Goal: Information Seeking & Learning: Compare options

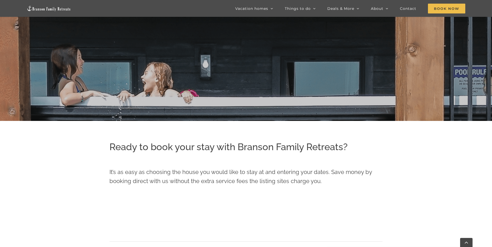
scroll to position [92, 0]
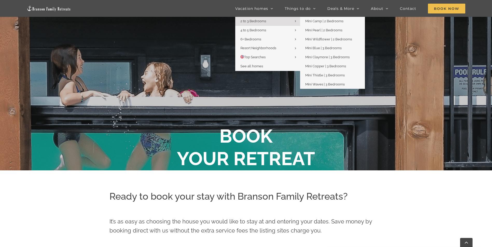
click at [270, 22] on link "2 to 3 Bedrooms" at bounding box center [267, 21] width 65 height 9
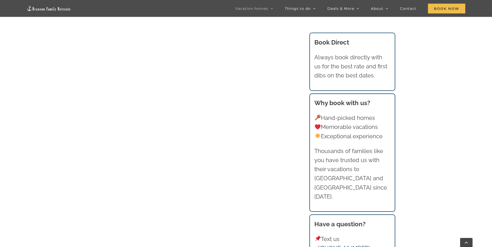
scroll to position [450, 0]
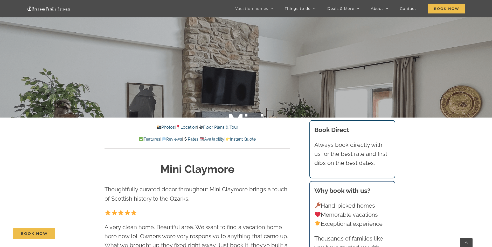
scroll to position [173, 0]
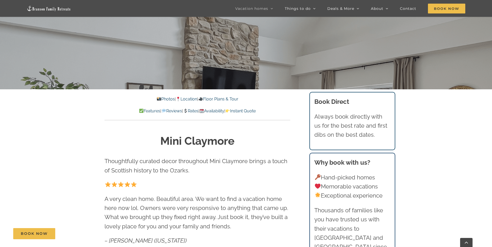
click at [162, 99] on link "Photos" at bounding box center [166, 99] width 18 height 5
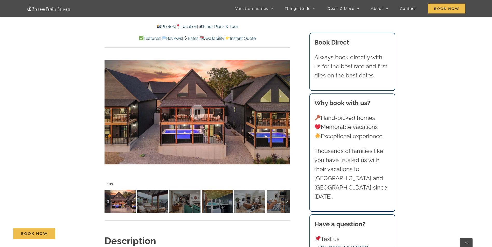
scroll to position [440, 0]
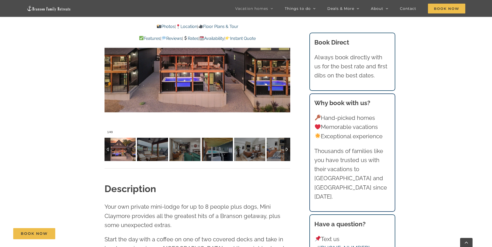
click at [122, 150] on img at bounding box center [120, 149] width 31 height 23
click at [153, 149] on img at bounding box center [152, 149] width 31 height 23
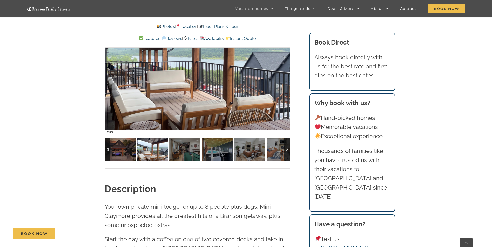
scroll to position [423, 0]
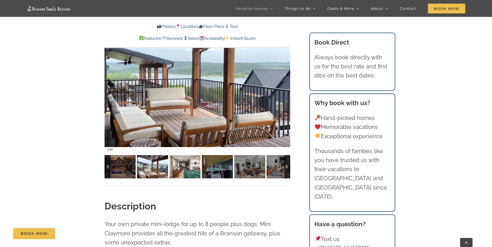
click at [180, 166] on img at bounding box center [184, 166] width 31 height 23
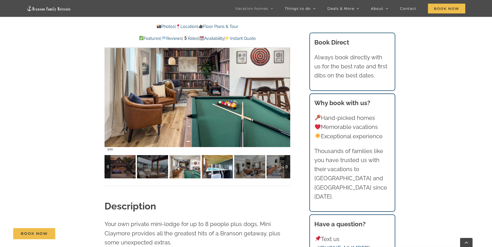
click at [212, 169] on img at bounding box center [217, 166] width 31 height 23
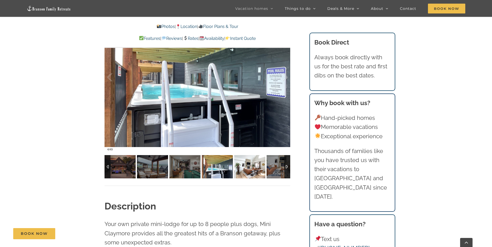
click at [250, 170] on img at bounding box center [249, 166] width 31 height 23
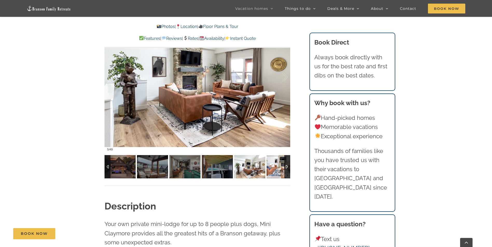
click at [278, 167] on img at bounding box center [282, 166] width 31 height 23
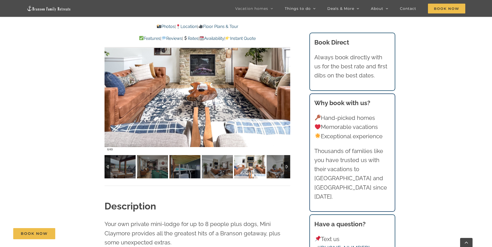
click at [287, 167] on div at bounding box center [287, 166] width 6 height 23
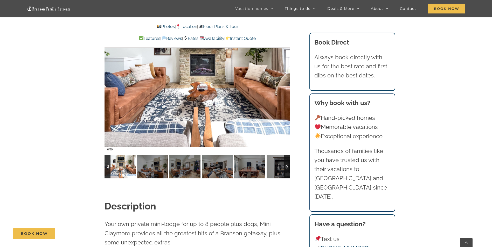
click at [287, 167] on div at bounding box center [287, 166] width 6 height 23
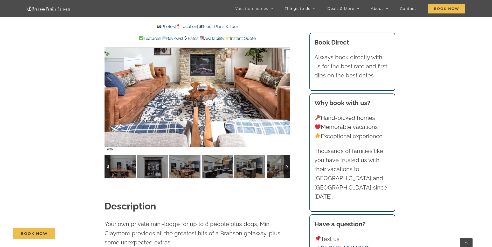
click at [287, 167] on div at bounding box center [287, 166] width 6 height 23
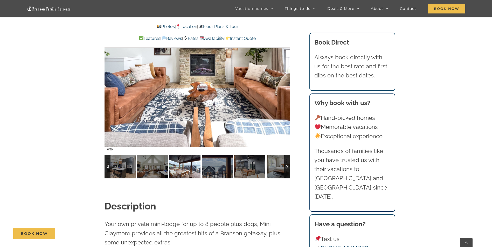
click at [187, 167] on img at bounding box center [184, 166] width 31 height 23
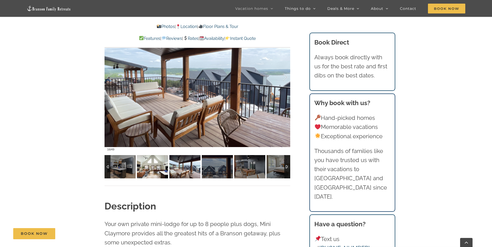
click at [153, 168] on img at bounding box center [152, 166] width 31 height 23
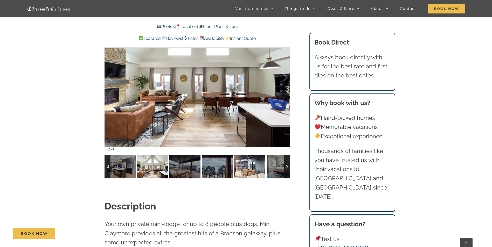
click at [253, 166] on img at bounding box center [249, 166] width 31 height 23
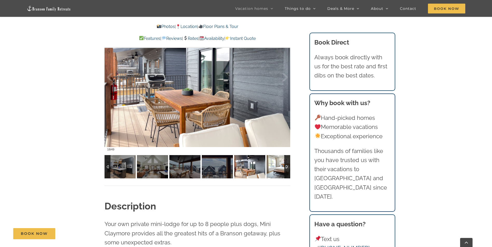
click at [271, 168] on img at bounding box center [282, 166] width 31 height 23
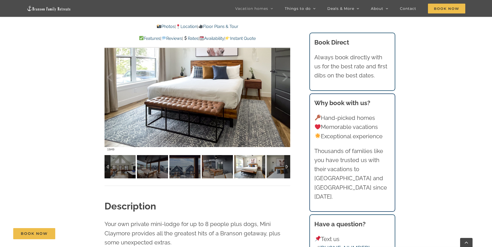
click at [285, 167] on div at bounding box center [287, 166] width 6 height 23
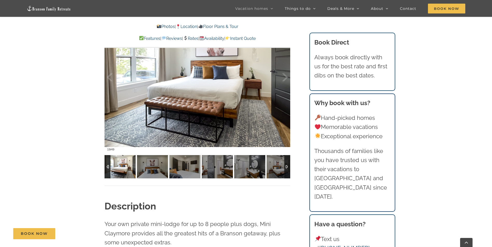
click at [285, 167] on div at bounding box center [287, 166] width 6 height 23
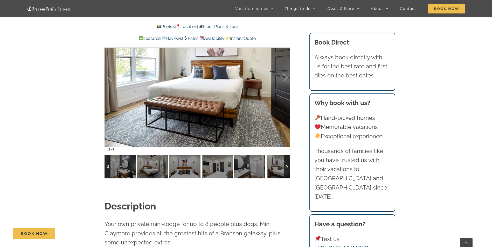
click at [285, 167] on div at bounding box center [287, 166] width 6 height 23
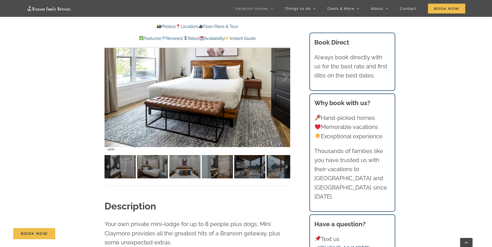
click at [285, 167] on div at bounding box center [287, 166] width 6 height 23
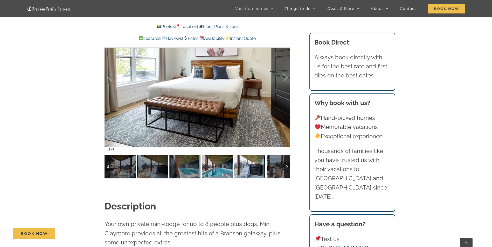
click at [217, 167] on img at bounding box center [217, 166] width 31 height 23
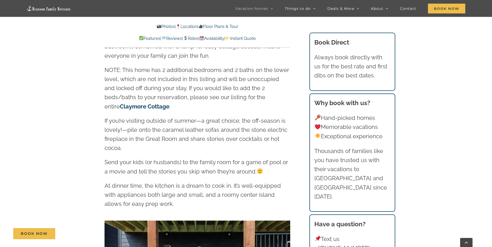
scroll to position [769, 0]
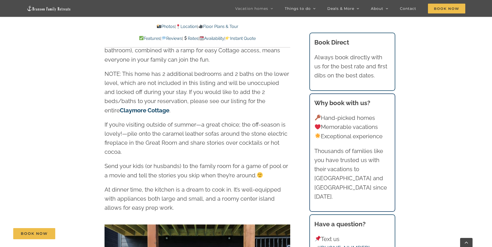
click at [169, 107] on link "Claymore Cottage" at bounding box center [145, 110] width 50 height 7
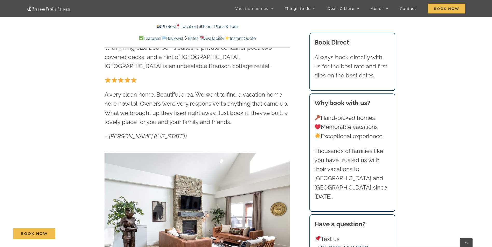
scroll to position [277, 0]
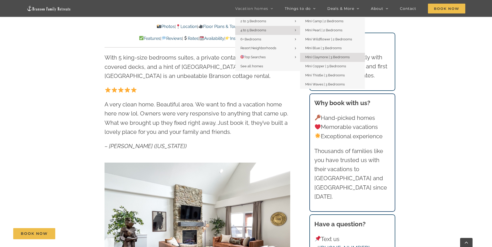
click at [322, 57] on span "Mini Claymore | 3 Bedrooms" at bounding box center [327, 57] width 44 height 4
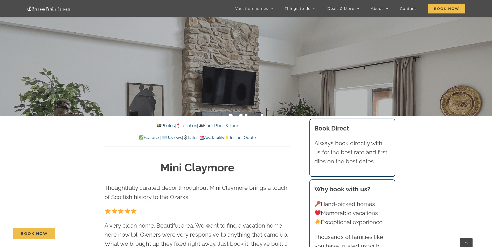
scroll to position [138, 0]
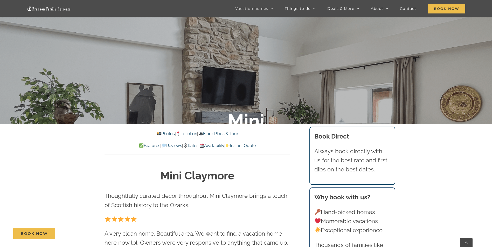
click at [219, 145] on link "Availability" at bounding box center [211, 145] width 25 height 5
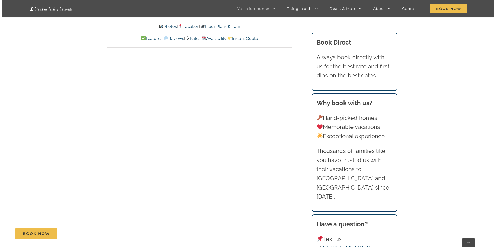
scroll to position [3009, 0]
click at [443, 9] on span "Book Now" at bounding box center [446, 9] width 37 height 10
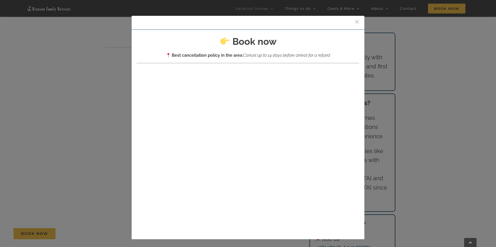
click at [355, 23] on button "×" at bounding box center [357, 22] width 5 height 8
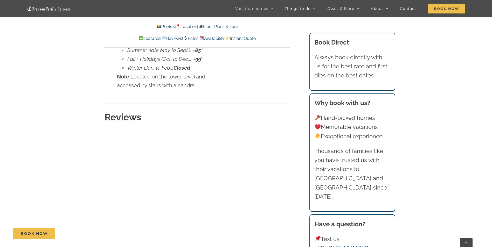
scroll to position [2733, 0]
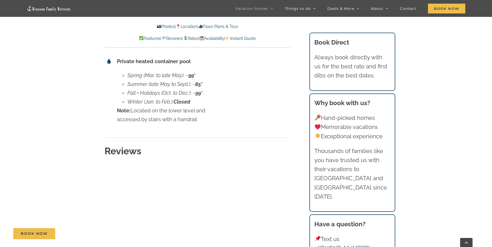
click at [59, 10] on img at bounding box center [49, 8] width 44 height 6
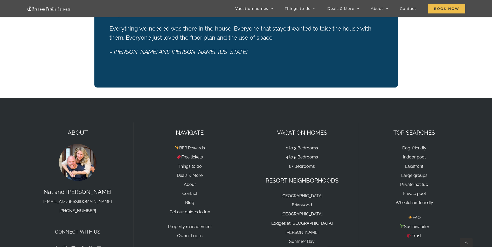
scroll to position [853, 0]
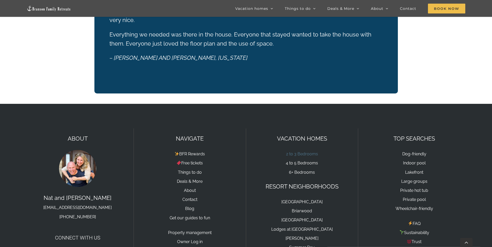
click at [309, 152] on link "2 to 3 Bedrooms" at bounding box center [302, 154] width 32 height 5
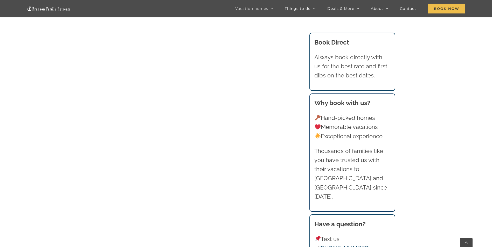
scroll to position [373, 0]
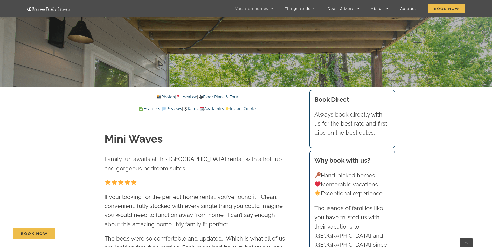
scroll to position [173, 0]
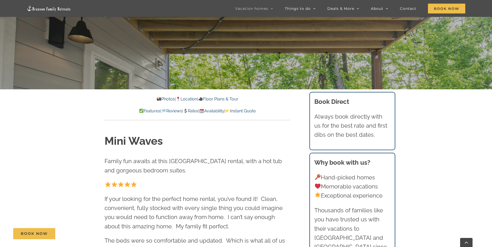
click at [159, 100] on link "Photos" at bounding box center [166, 99] width 18 height 5
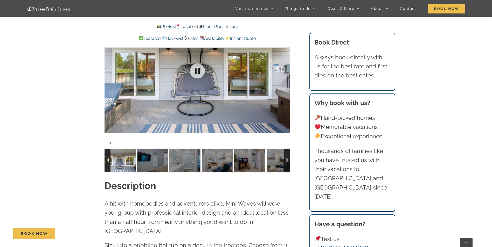
scroll to position [484, 0]
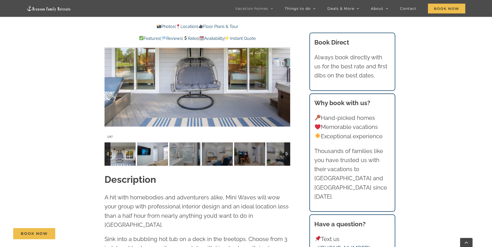
click at [159, 153] on img at bounding box center [152, 154] width 31 height 23
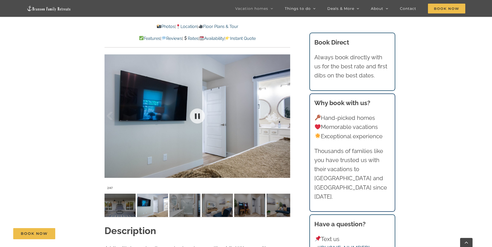
scroll to position [432, 0]
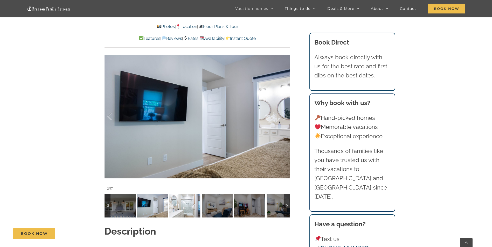
click at [190, 203] on img at bounding box center [184, 206] width 31 height 23
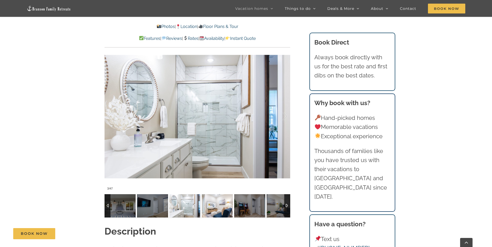
click at [213, 209] on img at bounding box center [217, 206] width 31 height 23
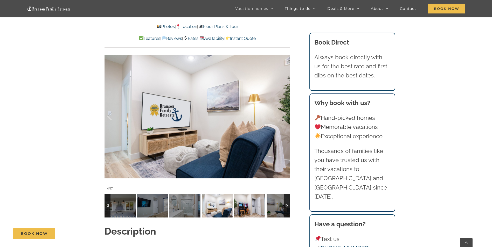
click at [244, 206] on img at bounding box center [249, 206] width 31 height 23
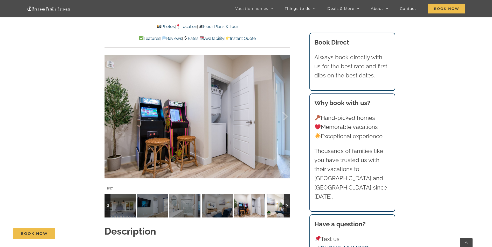
click at [276, 208] on img at bounding box center [282, 206] width 31 height 23
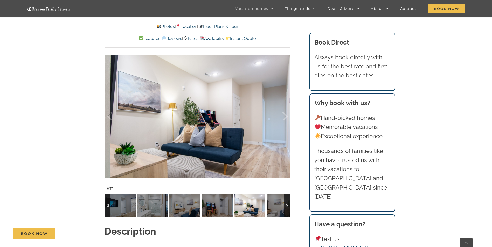
click at [286, 205] on div at bounding box center [287, 206] width 6 height 23
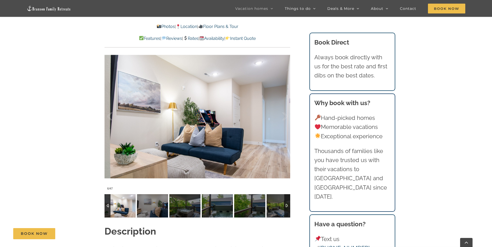
click at [286, 205] on div at bounding box center [287, 206] width 6 height 23
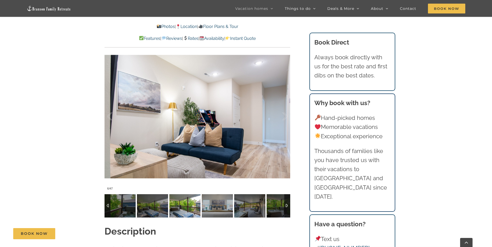
click at [190, 210] on img at bounding box center [184, 206] width 31 height 23
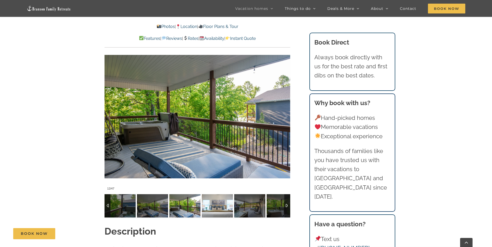
click at [214, 208] on img at bounding box center [217, 206] width 31 height 23
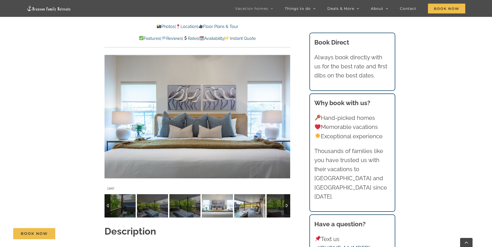
click at [242, 208] on img at bounding box center [249, 206] width 31 height 23
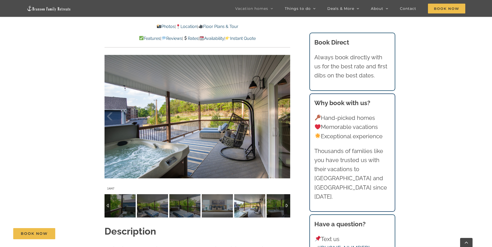
click at [285, 205] on div at bounding box center [287, 206] width 6 height 23
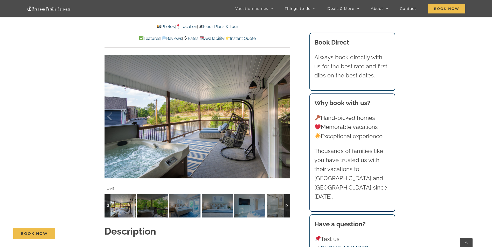
click at [285, 205] on div at bounding box center [287, 206] width 6 height 23
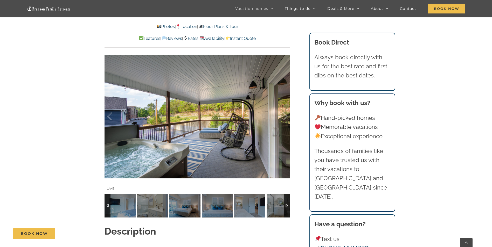
click at [285, 205] on div at bounding box center [287, 206] width 6 height 23
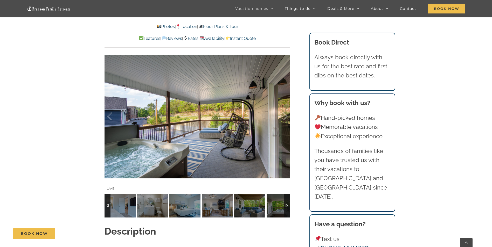
click at [285, 205] on div at bounding box center [287, 206] width 6 height 23
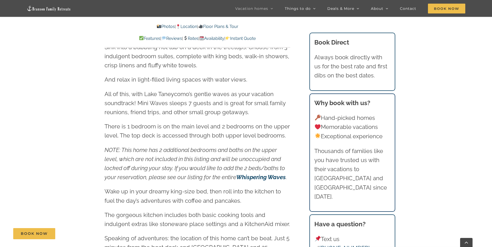
scroll to position [622, 0]
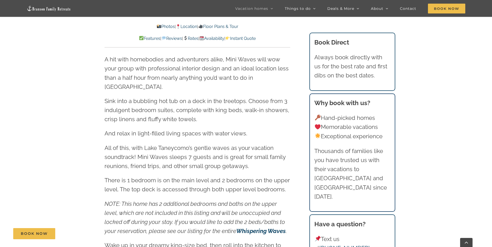
click at [190, 27] on link "Location" at bounding box center [186, 26] width 21 height 5
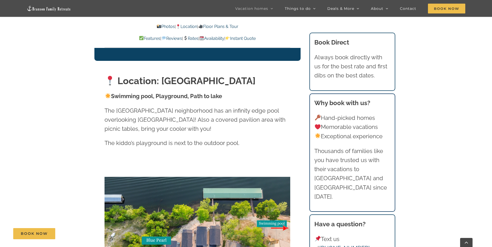
click at [222, 26] on link "Floor Plans & Tour" at bounding box center [218, 26] width 40 height 5
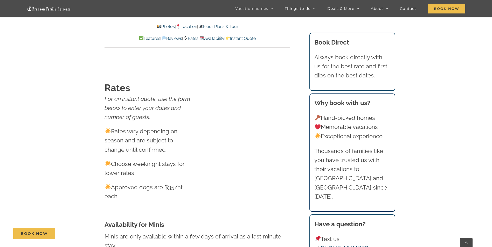
scroll to position [2561, 0]
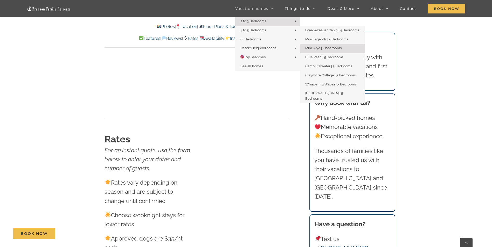
click at [312, 48] on span "Mini Skye | 4 bedrooms" at bounding box center [323, 48] width 36 height 4
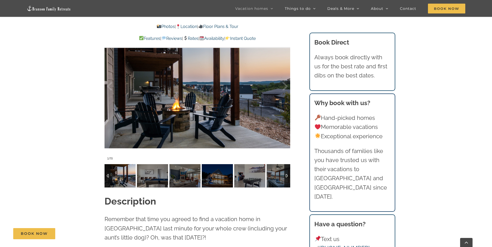
scroll to position [432, 0]
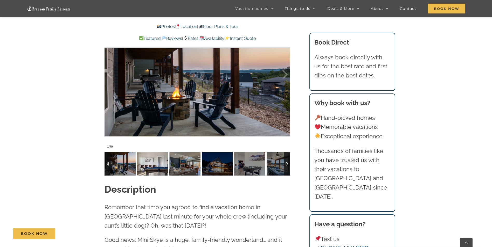
click at [150, 167] on img at bounding box center [152, 164] width 31 height 23
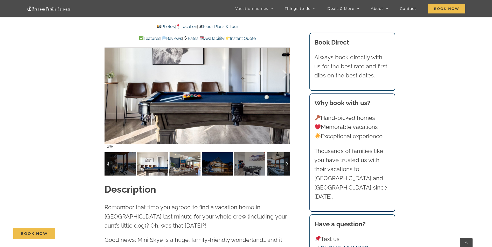
click at [187, 169] on img at bounding box center [184, 164] width 31 height 23
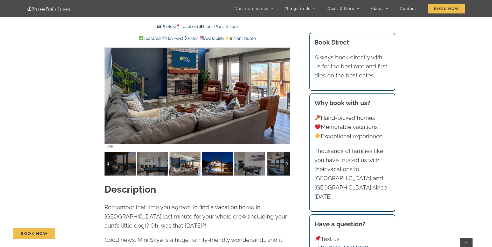
click at [218, 163] on img at bounding box center [217, 164] width 31 height 23
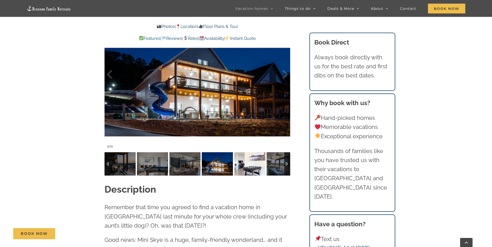
click at [240, 160] on img at bounding box center [249, 164] width 31 height 23
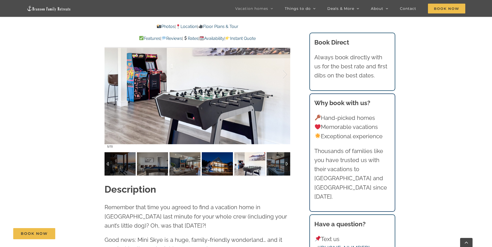
click at [211, 163] on img at bounding box center [217, 164] width 31 height 23
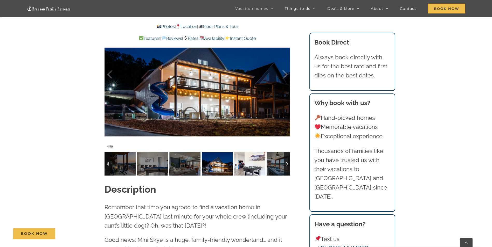
click at [258, 160] on img at bounding box center [249, 164] width 31 height 23
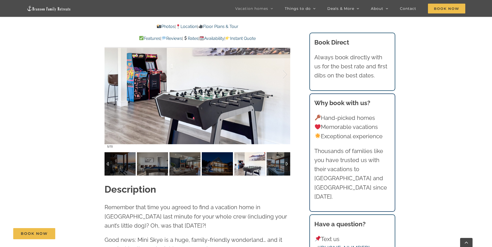
click at [287, 164] on div at bounding box center [287, 164] width 6 height 23
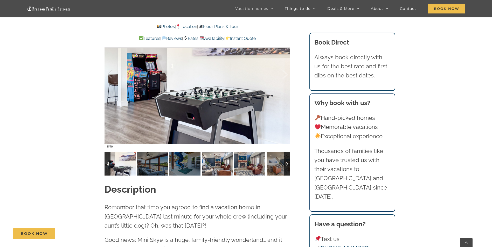
click at [224, 161] on img at bounding box center [217, 164] width 31 height 23
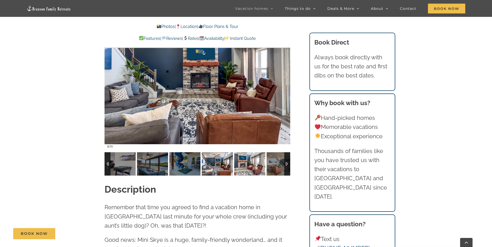
click at [251, 163] on img at bounding box center [249, 164] width 31 height 23
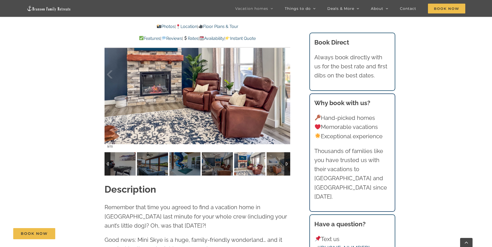
click at [287, 163] on div at bounding box center [287, 164] width 6 height 23
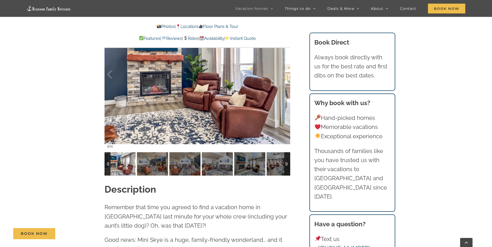
click at [287, 163] on div at bounding box center [287, 164] width 6 height 23
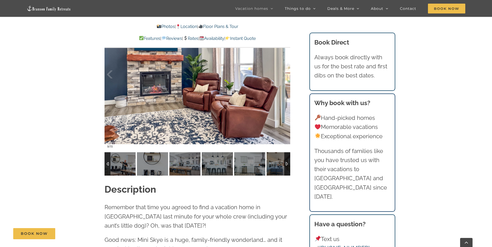
click at [287, 163] on div at bounding box center [287, 164] width 6 height 23
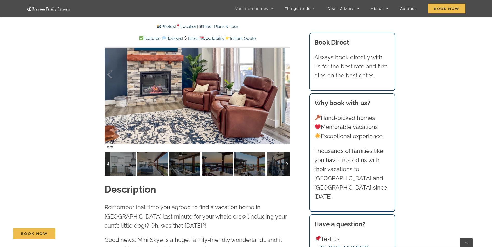
click at [287, 163] on div at bounding box center [287, 164] width 6 height 23
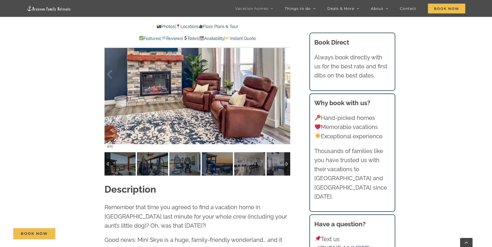
click at [287, 163] on div at bounding box center [287, 164] width 6 height 23
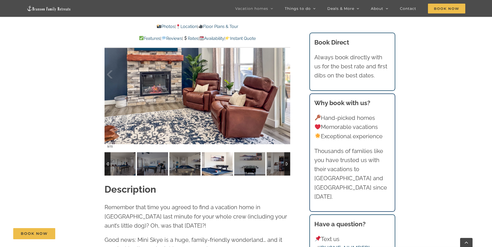
click at [231, 165] on img at bounding box center [217, 164] width 31 height 23
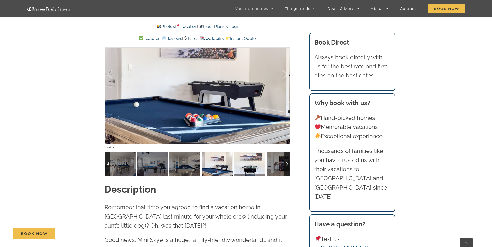
click at [254, 163] on img at bounding box center [249, 164] width 31 height 23
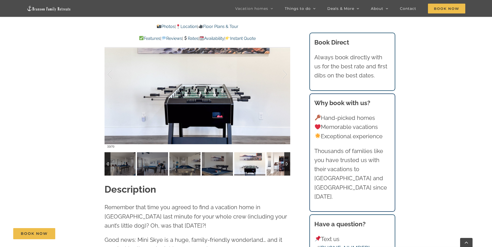
click at [277, 161] on img at bounding box center [282, 164] width 31 height 23
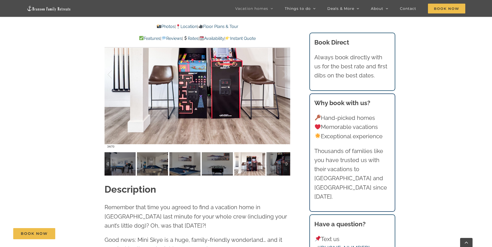
click at [288, 165] on div at bounding box center [287, 164] width 6 height 23
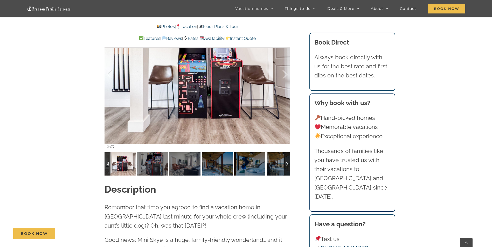
click at [288, 165] on div at bounding box center [287, 164] width 6 height 23
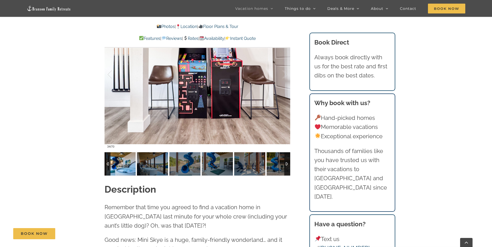
click at [125, 161] on img at bounding box center [120, 164] width 31 height 23
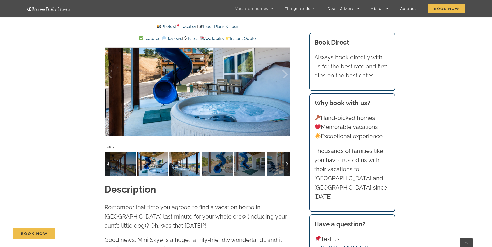
click at [177, 161] on img at bounding box center [184, 164] width 31 height 23
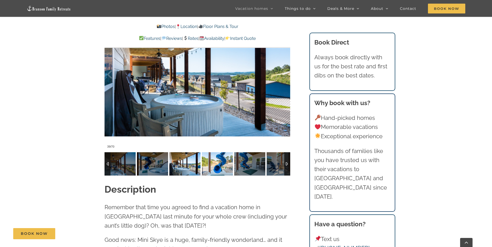
click at [221, 161] on img at bounding box center [217, 164] width 31 height 23
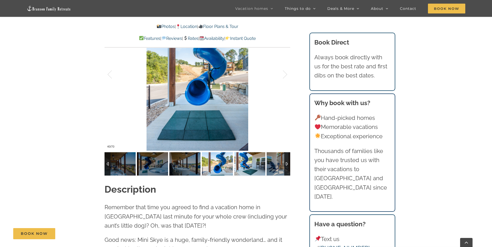
click at [252, 165] on img at bounding box center [249, 164] width 31 height 23
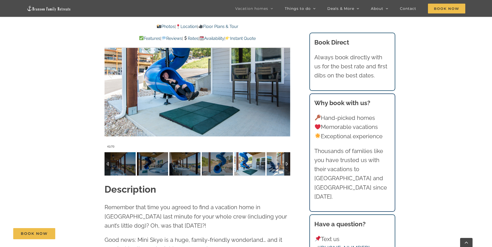
click at [273, 163] on img at bounding box center [282, 164] width 31 height 23
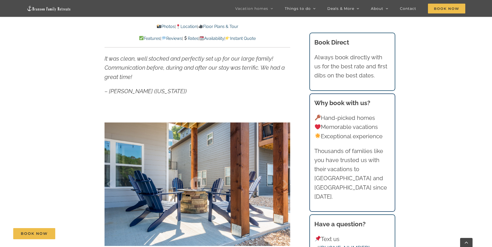
scroll to position [277, 0]
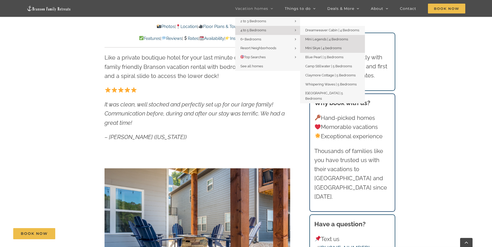
click at [314, 37] on span "Mini Legends | 4 Bedrooms" at bounding box center [326, 39] width 43 height 4
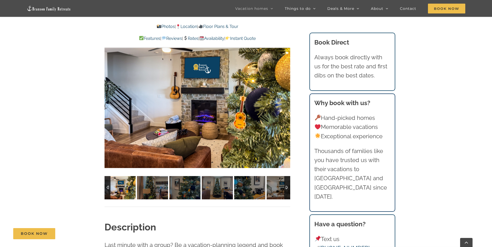
scroll to position [398, 0]
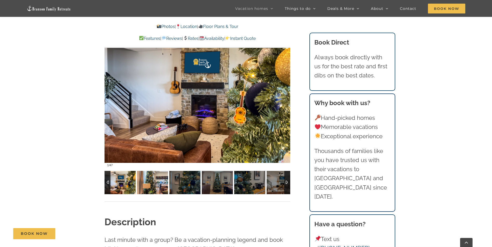
click at [154, 181] on img at bounding box center [152, 182] width 31 height 23
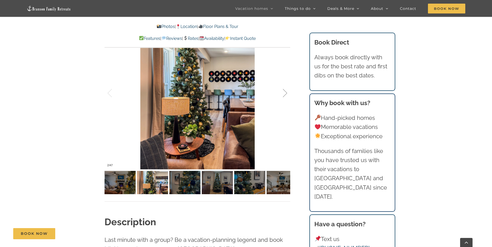
click at [283, 91] on div at bounding box center [280, 93] width 16 height 32
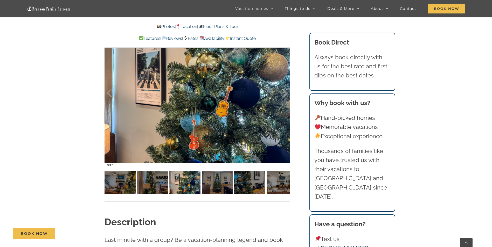
click at [283, 91] on div at bounding box center [280, 93] width 16 height 32
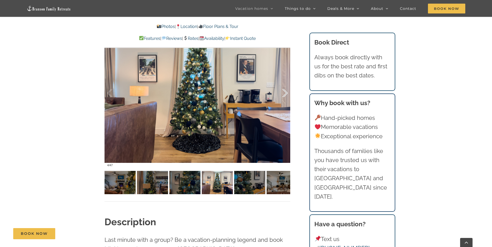
click at [283, 91] on div at bounding box center [280, 93] width 16 height 32
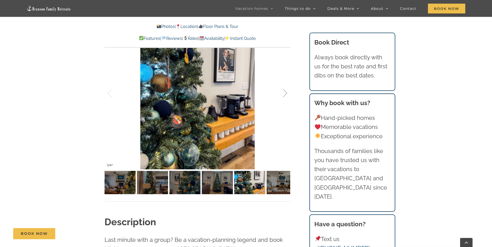
click at [283, 91] on div at bounding box center [280, 93] width 16 height 32
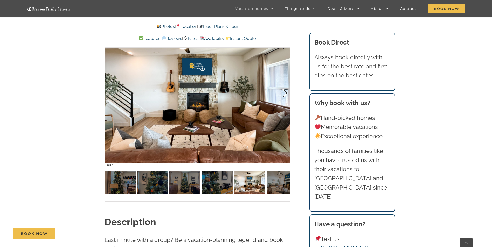
click at [283, 91] on div at bounding box center [280, 93] width 16 height 32
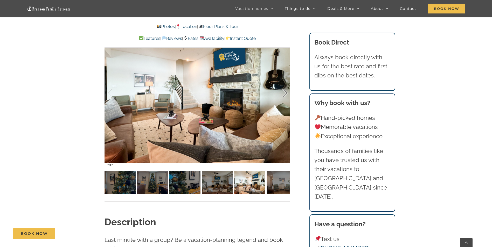
click at [283, 91] on div at bounding box center [280, 93] width 16 height 32
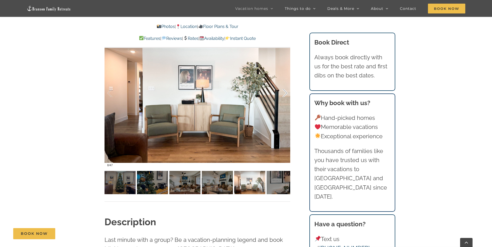
click at [283, 91] on div at bounding box center [280, 93] width 16 height 32
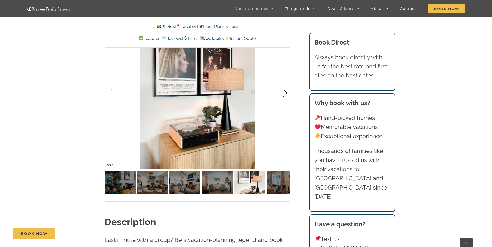
click at [283, 91] on div at bounding box center [280, 93] width 16 height 32
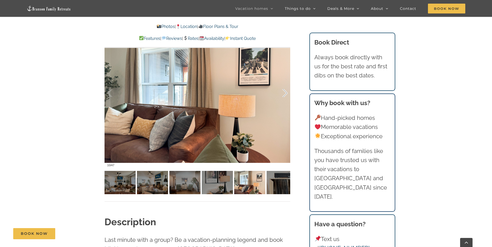
click at [283, 91] on div at bounding box center [280, 93] width 16 height 32
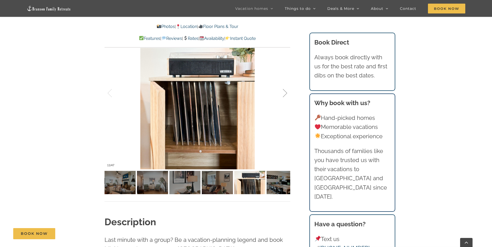
click at [283, 91] on div at bounding box center [280, 93] width 16 height 32
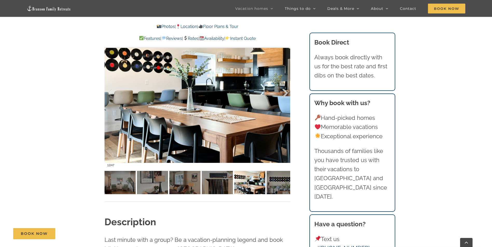
click at [283, 91] on div at bounding box center [280, 93] width 16 height 32
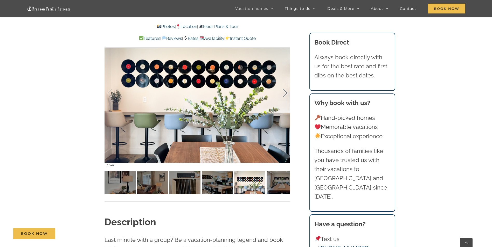
click at [283, 91] on div at bounding box center [280, 93] width 16 height 32
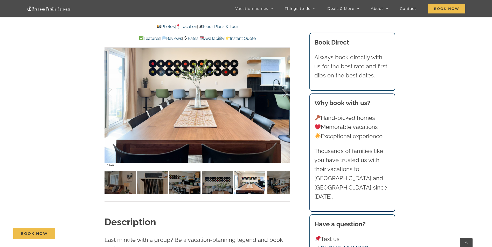
click at [283, 91] on div at bounding box center [280, 93] width 16 height 32
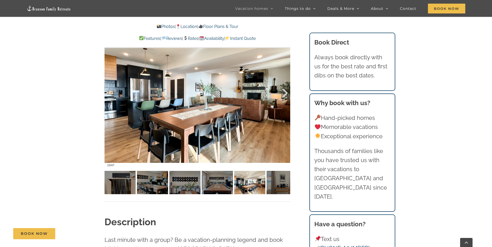
click at [283, 91] on div at bounding box center [280, 93] width 16 height 32
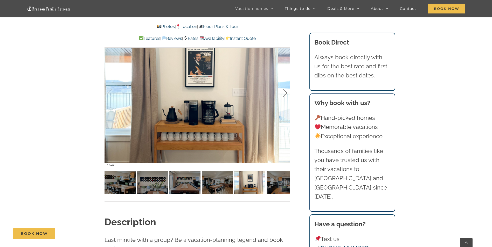
click at [283, 91] on div at bounding box center [280, 93] width 16 height 32
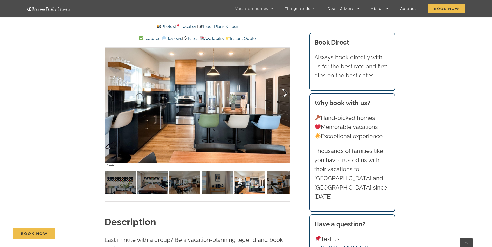
click at [283, 91] on div at bounding box center [280, 93] width 16 height 32
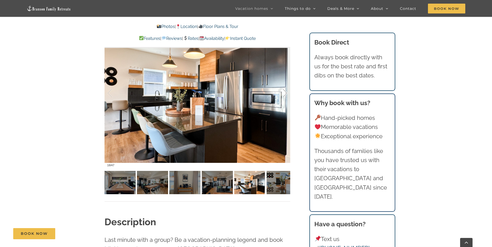
click at [283, 91] on div at bounding box center [280, 93] width 16 height 32
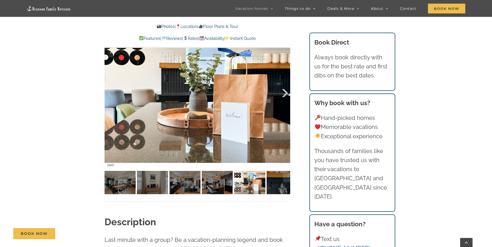
click at [283, 91] on div at bounding box center [280, 93] width 16 height 32
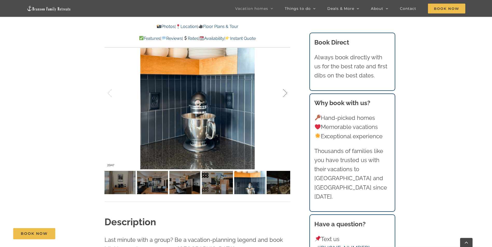
click at [283, 91] on div at bounding box center [280, 93] width 16 height 32
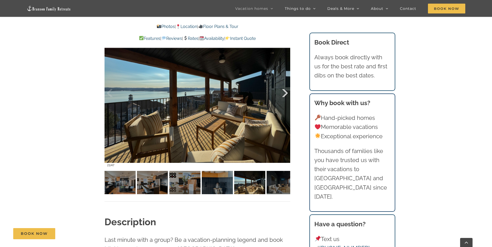
click at [283, 91] on div at bounding box center [280, 93] width 16 height 32
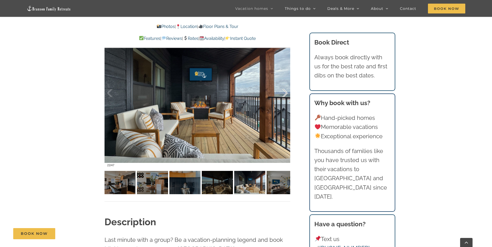
click at [283, 91] on div at bounding box center [280, 93] width 16 height 32
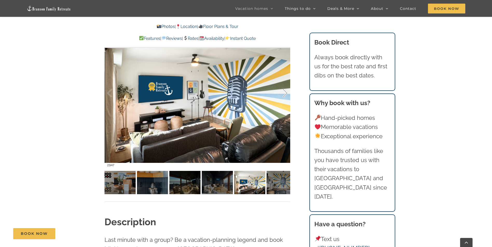
click at [283, 91] on div at bounding box center [280, 93] width 16 height 32
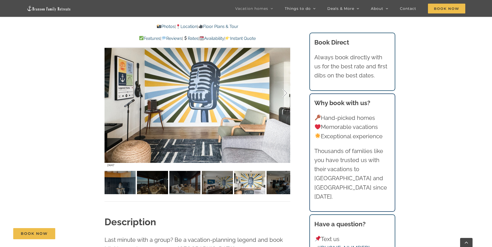
click at [283, 91] on div at bounding box center [280, 93] width 16 height 32
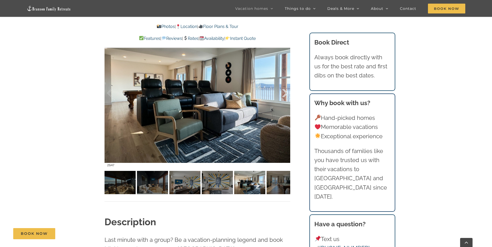
click at [283, 91] on div at bounding box center [280, 93] width 16 height 32
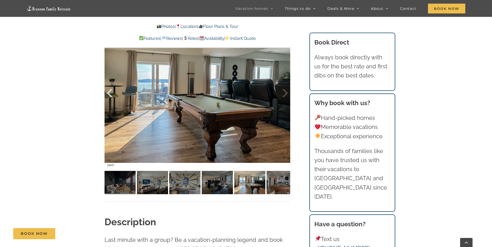
click at [114, 93] on div at bounding box center [115, 93] width 16 height 32
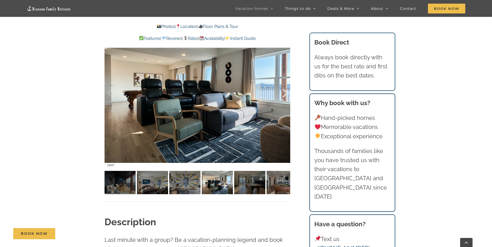
click at [282, 91] on div at bounding box center [280, 93] width 16 height 32
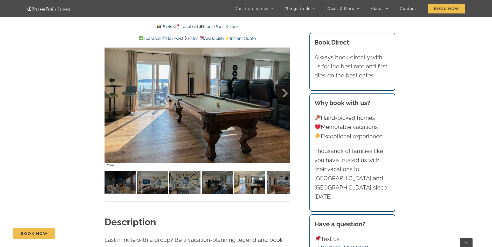
click at [282, 91] on div at bounding box center [280, 93] width 16 height 32
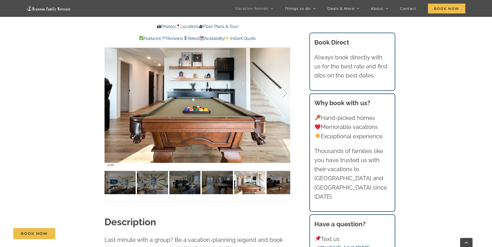
click at [282, 91] on div at bounding box center [280, 93] width 16 height 32
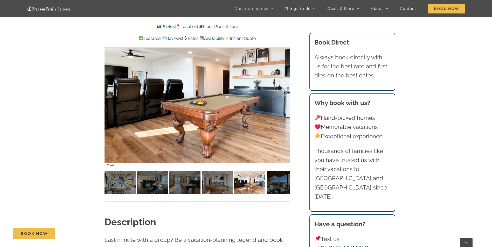
click at [282, 91] on div at bounding box center [280, 93] width 16 height 32
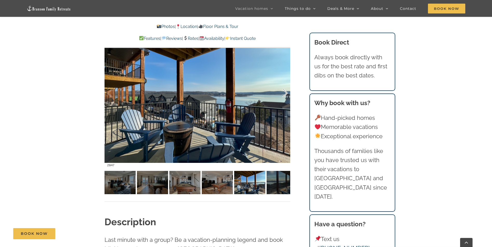
click at [282, 91] on div at bounding box center [280, 93] width 16 height 32
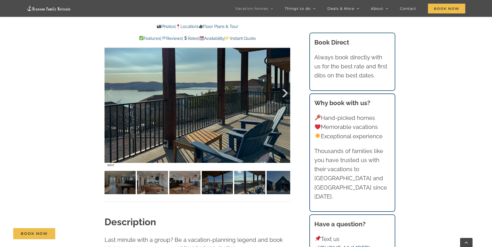
click at [282, 91] on div at bounding box center [280, 93] width 16 height 32
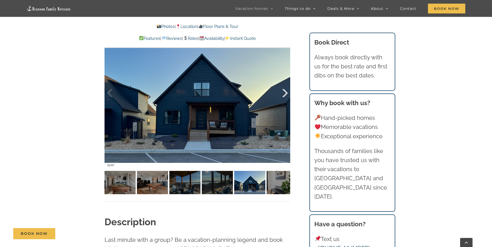
click at [282, 91] on div at bounding box center [280, 93] width 16 height 32
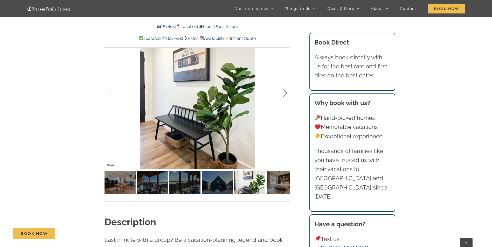
click at [282, 91] on div at bounding box center [280, 93] width 16 height 32
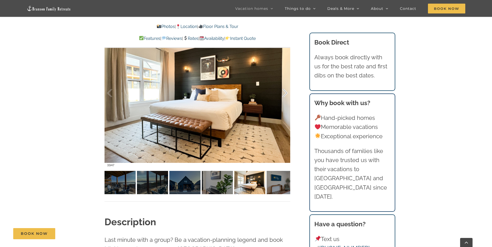
click at [282, 91] on div at bounding box center [280, 93] width 16 height 32
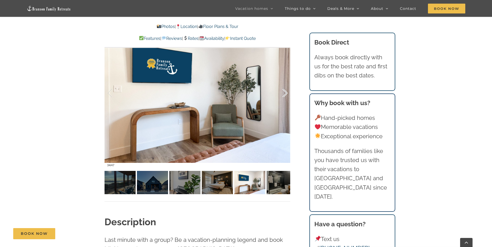
click at [282, 91] on div at bounding box center [280, 93] width 16 height 32
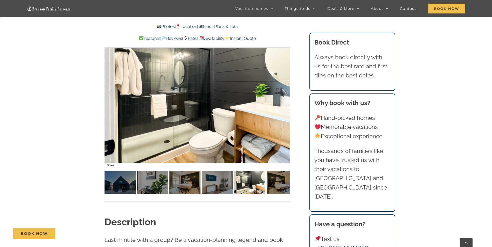
click at [282, 91] on div at bounding box center [280, 93] width 16 height 32
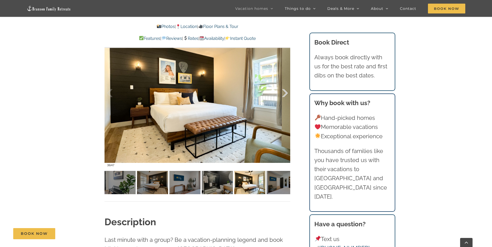
click at [282, 91] on div at bounding box center [280, 93] width 16 height 32
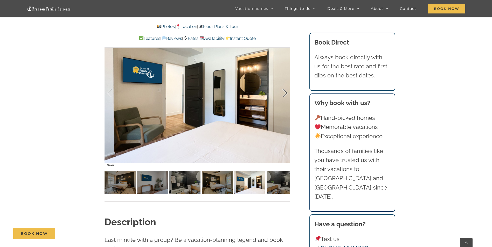
click at [282, 91] on div at bounding box center [280, 93] width 16 height 32
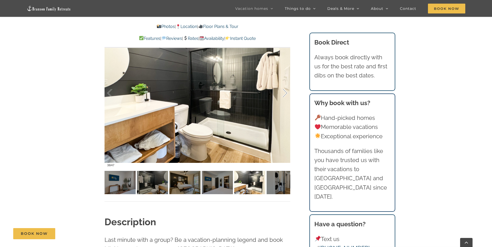
click at [282, 91] on div at bounding box center [280, 93] width 16 height 32
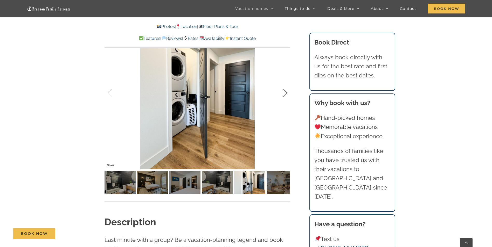
click at [282, 91] on div at bounding box center [280, 93] width 16 height 32
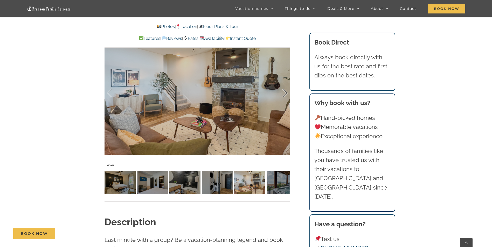
click at [282, 91] on div at bounding box center [280, 93] width 16 height 32
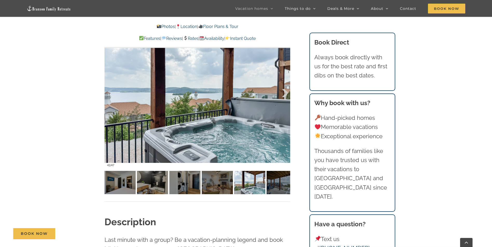
click at [282, 91] on div at bounding box center [280, 93] width 16 height 32
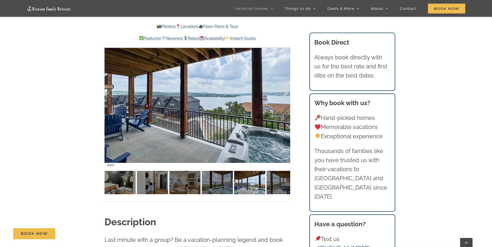
click at [282, 91] on div at bounding box center [280, 93] width 16 height 32
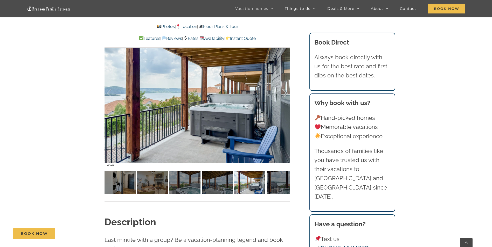
click at [282, 91] on div at bounding box center [280, 93] width 16 height 32
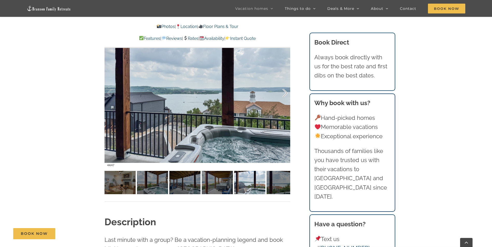
click at [282, 91] on div at bounding box center [280, 93] width 16 height 32
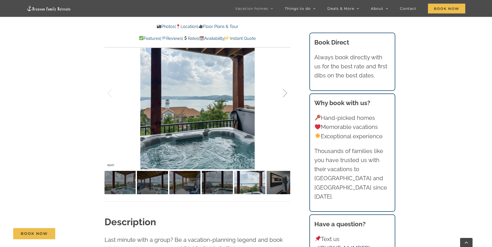
click at [282, 91] on div at bounding box center [280, 93] width 16 height 32
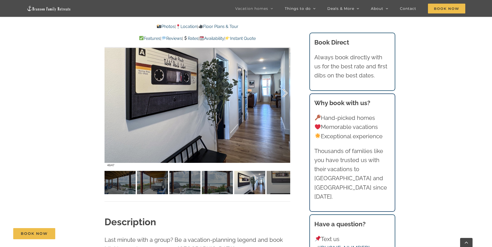
click at [282, 91] on div at bounding box center [280, 93] width 16 height 32
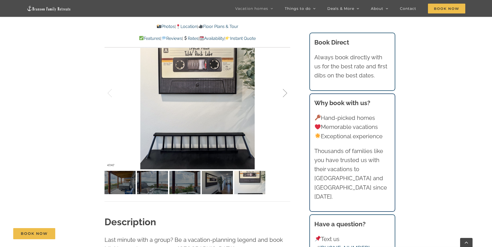
click at [282, 91] on div at bounding box center [280, 93] width 16 height 32
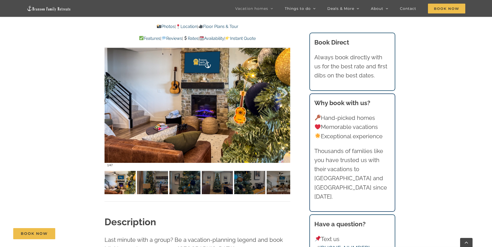
click at [282, 91] on div at bounding box center [280, 93] width 16 height 32
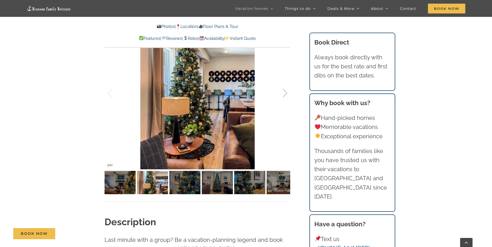
click at [282, 91] on div at bounding box center [280, 93] width 16 height 32
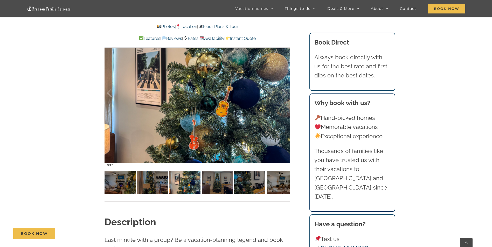
click at [282, 91] on div at bounding box center [280, 93] width 16 height 32
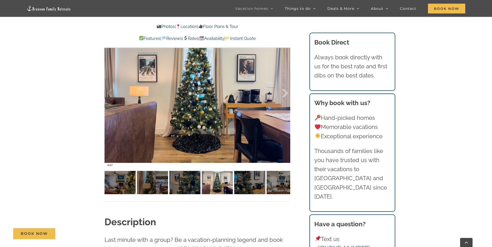
click at [282, 91] on div at bounding box center [280, 93] width 16 height 32
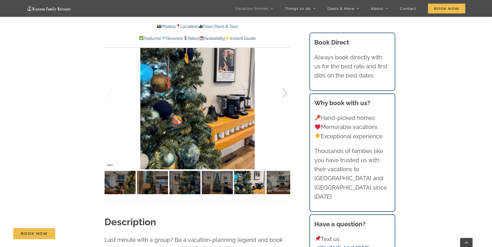
click at [282, 91] on div at bounding box center [280, 93] width 16 height 32
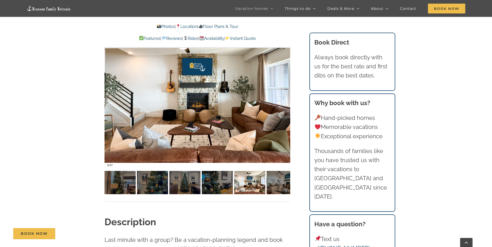
click at [282, 91] on div at bounding box center [280, 93] width 16 height 32
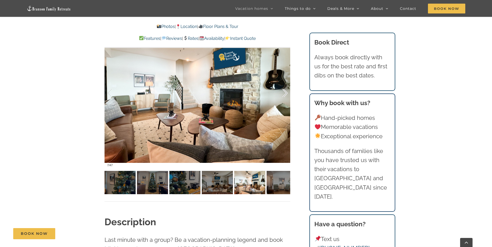
click at [282, 91] on div at bounding box center [280, 93] width 16 height 32
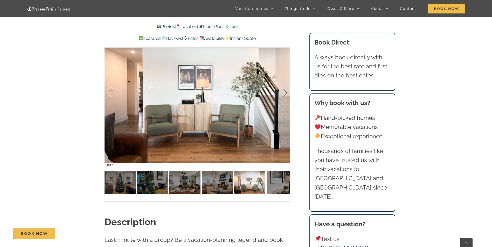
click at [282, 91] on div at bounding box center [280, 93] width 16 height 32
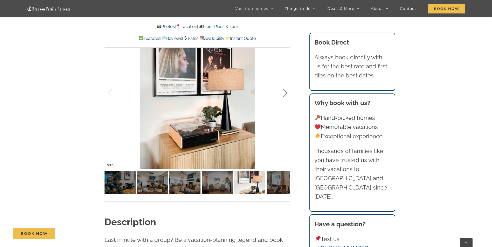
click at [282, 91] on div at bounding box center [280, 93] width 16 height 32
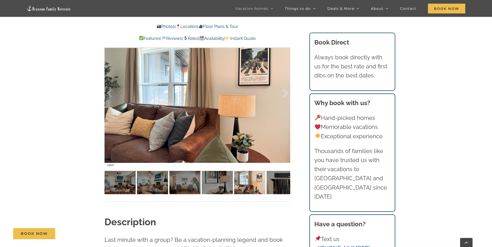
click at [282, 91] on div at bounding box center [280, 93] width 16 height 32
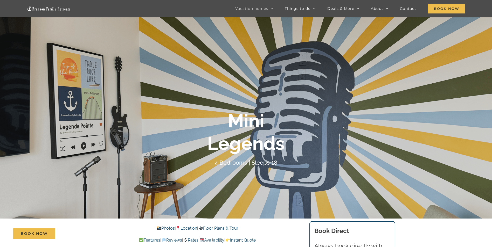
scroll to position [0, 0]
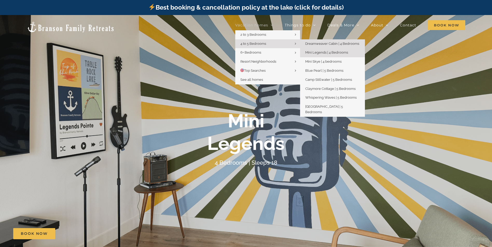
click at [317, 41] on link "Dreamweaver Cabin | 4 Bedrooms" at bounding box center [332, 43] width 65 height 9
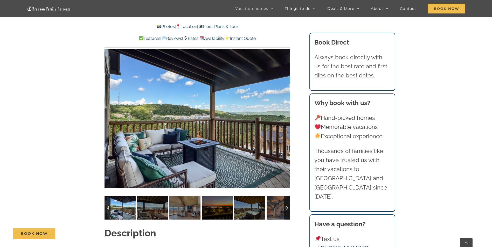
scroll to position [501, 0]
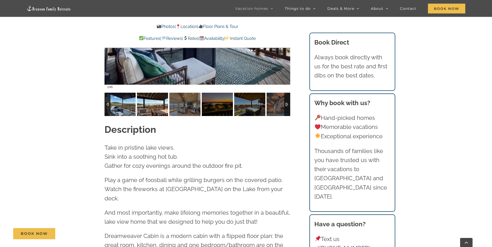
click at [151, 93] on img at bounding box center [152, 104] width 31 height 23
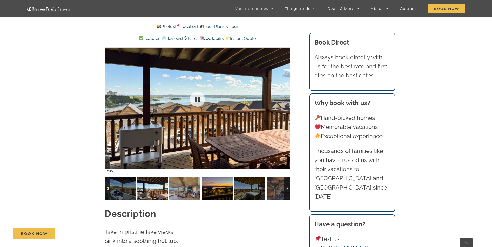
scroll to position [415, 0]
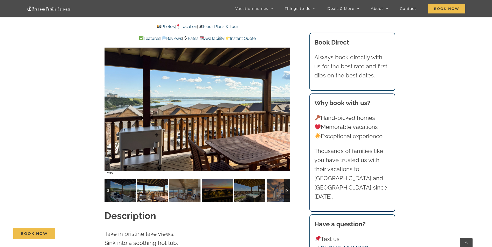
click at [285, 179] on div at bounding box center [287, 190] width 6 height 23
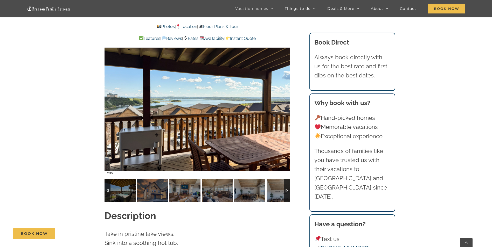
click at [285, 179] on div at bounding box center [287, 190] width 6 height 23
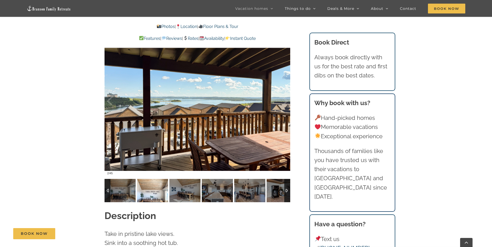
click at [147, 180] on img at bounding box center [152, 190] width 31 height 23
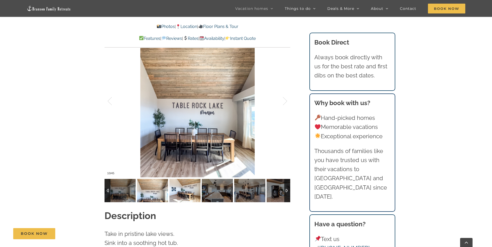
click at [188, 183] on img at bounding box center [184, 190] width 31 height 23
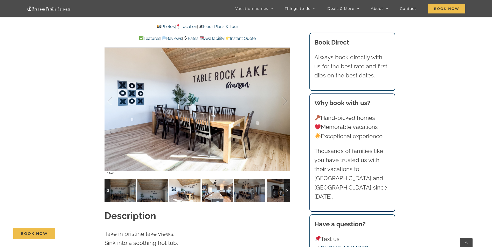
click at [213, 183] on img at bounding box center [217, 190] width 31 height 23
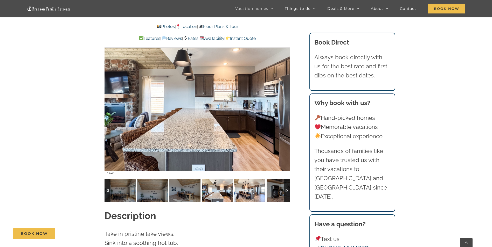
click at [246, 182] on img at bounding box center [249, 190] width 31 height 23
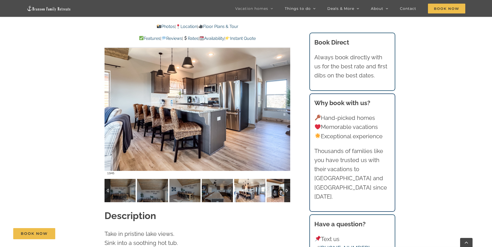
click at [273, 183] on img at bounding box center [282, 190] width 31 height 23
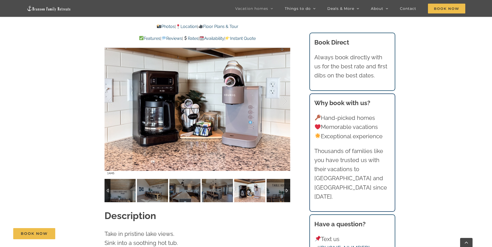
click at [287, 182] on div at bounding box center [287, 190] width 6 height 23
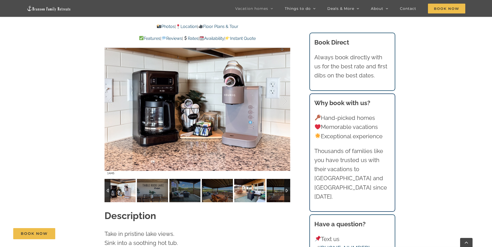
click at [247, 184] on img at bounding box center [249, 190] width 31 height 23
